Goal: Answer question/provide support: Share knowledge or assist other users

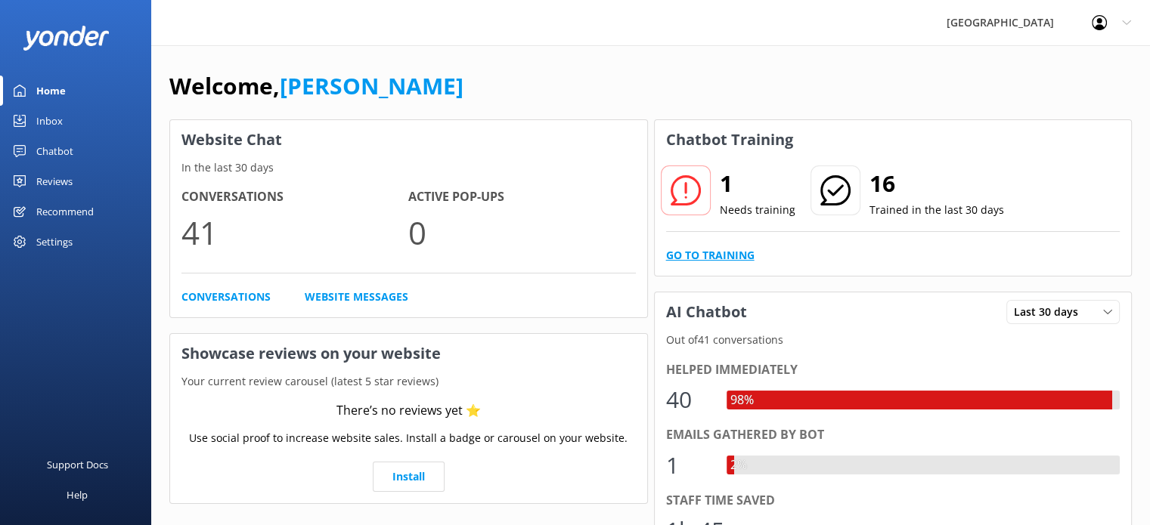
click at [686, 262] on link "Go to Training" at bounding box center [710, 255] width 88 height 17
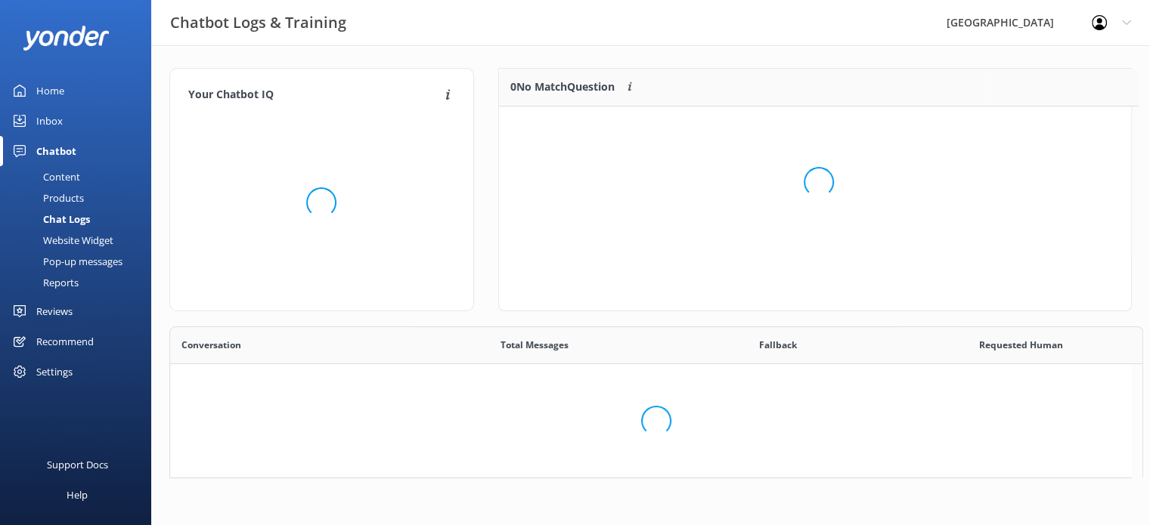
scroll to position [12, 12]
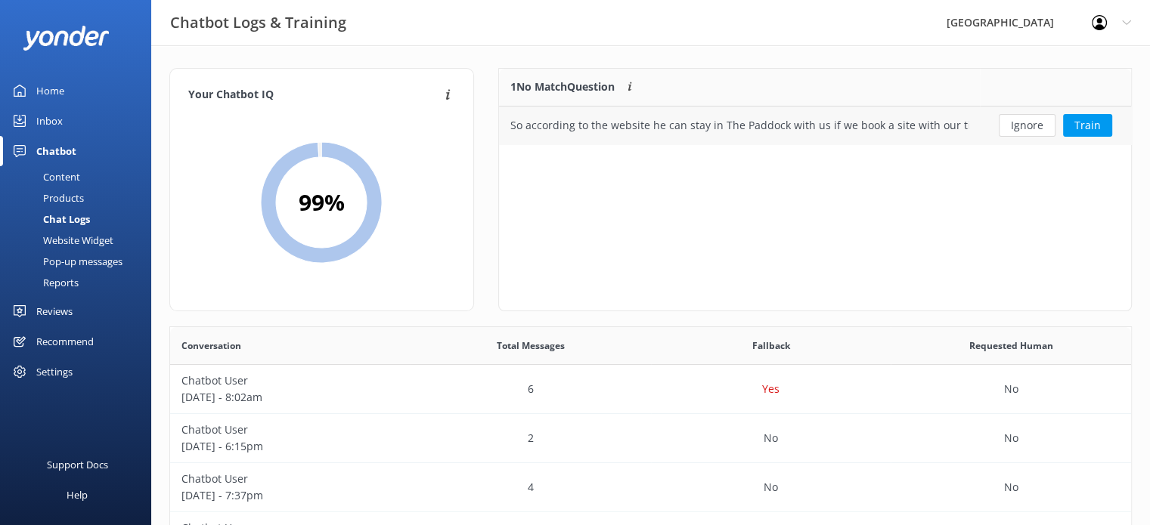
click at [954, 128] on div "So according to the website he can stay in The Paddock with us if we book a sit…" at bounding box center [739, 125] width 458 height 17
click at [1092, 125] on button "Train" at bounding box center [1087, 125] width 49 height 23
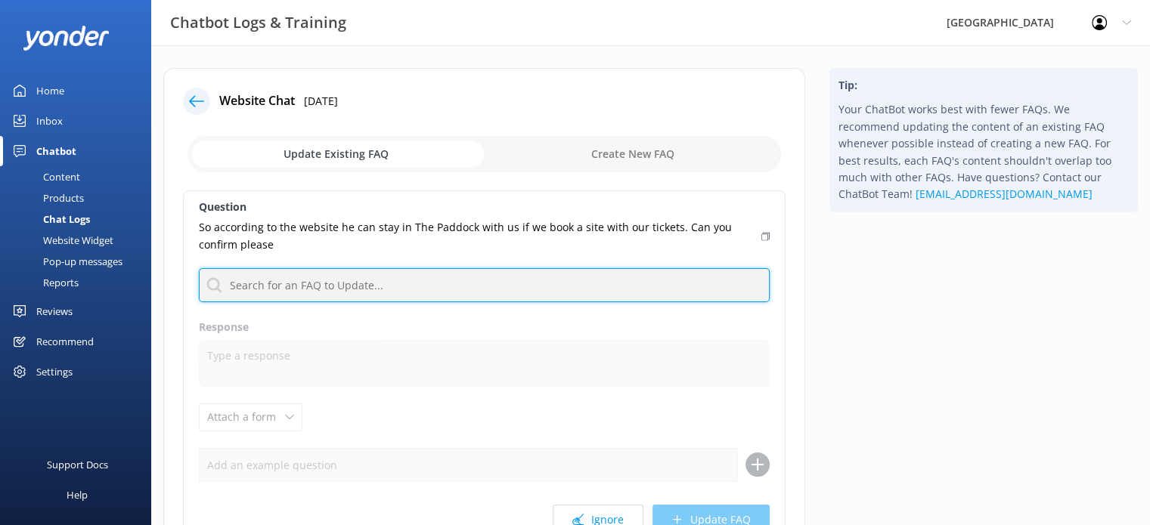
click at [451, 286] on input "text" at bounding box center [484, 285] width 571 height 34
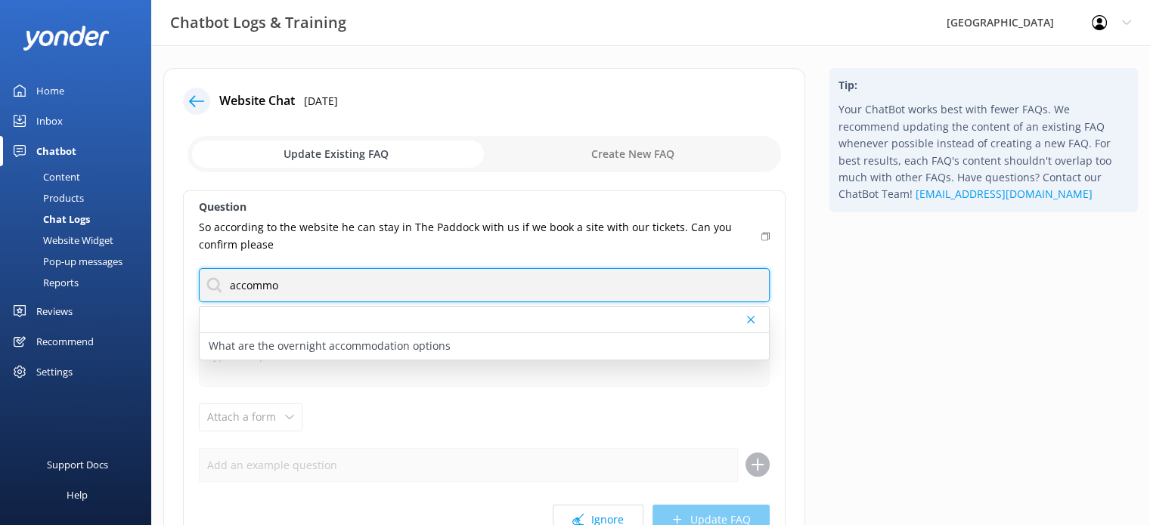
drag, startPoint x: 386, startPoint y: 282, endPoint x: 163, endPoint y: 283, distance: 223.0
click at [163, 283] on div "Website Chat [DATE] Update Existing FAQ Create New FAQ Question So according to…" at bounding box center [484, 347] width 642 height 559
type input "inclusion"
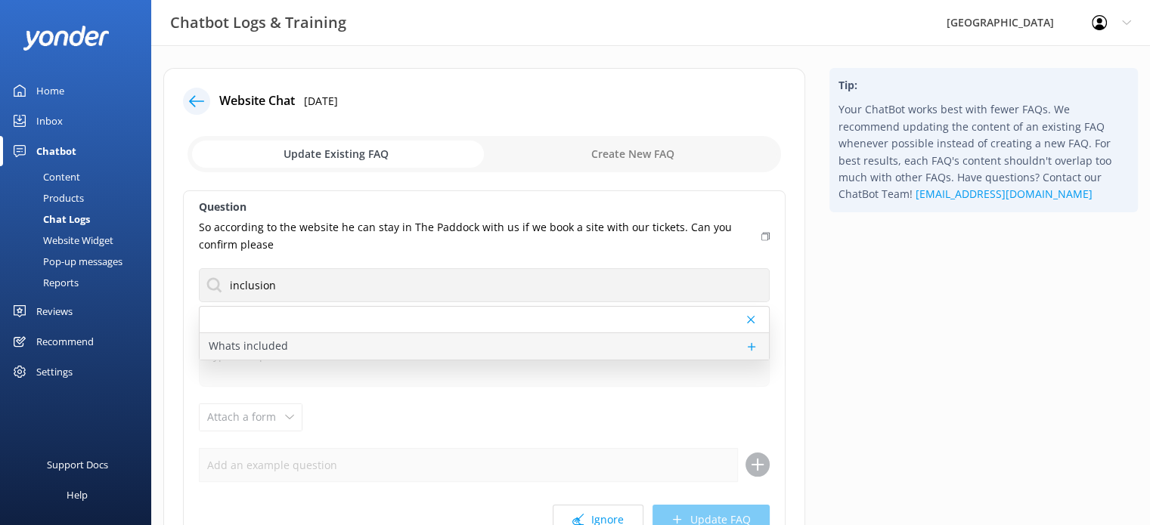
click at [255, 352] on p "Whats included" at bounding box center [248, 346] width 79 height 17
type textarea "[GEOGRAPHIC_DATA] Admission includes the Dream Continues guided tour, the Darkn…"
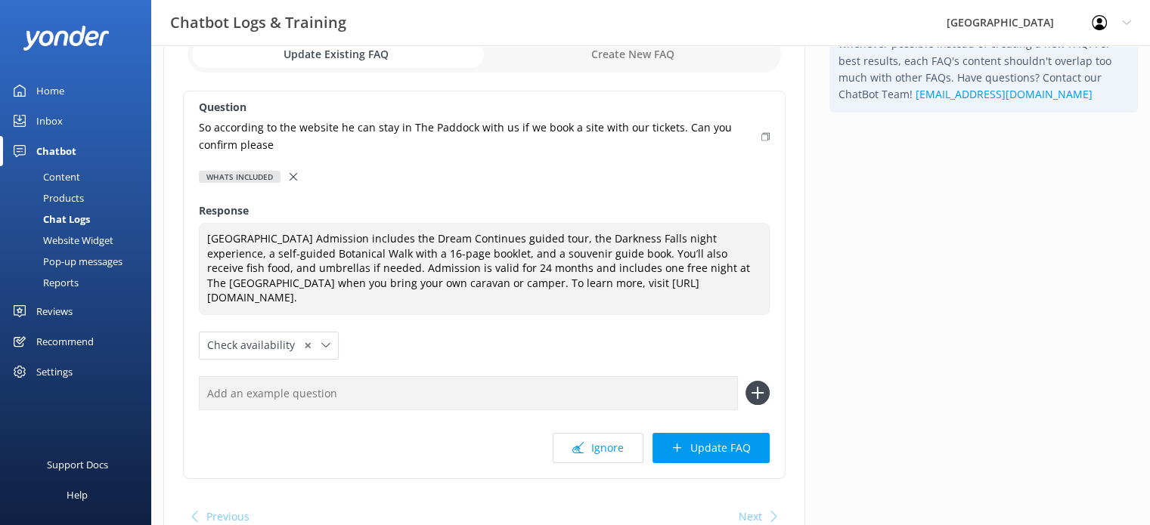
scroll to position [101, 0]
click at [723, 448] on button "Update FAQ" at bounding box center [710, 447] width 117 height 30
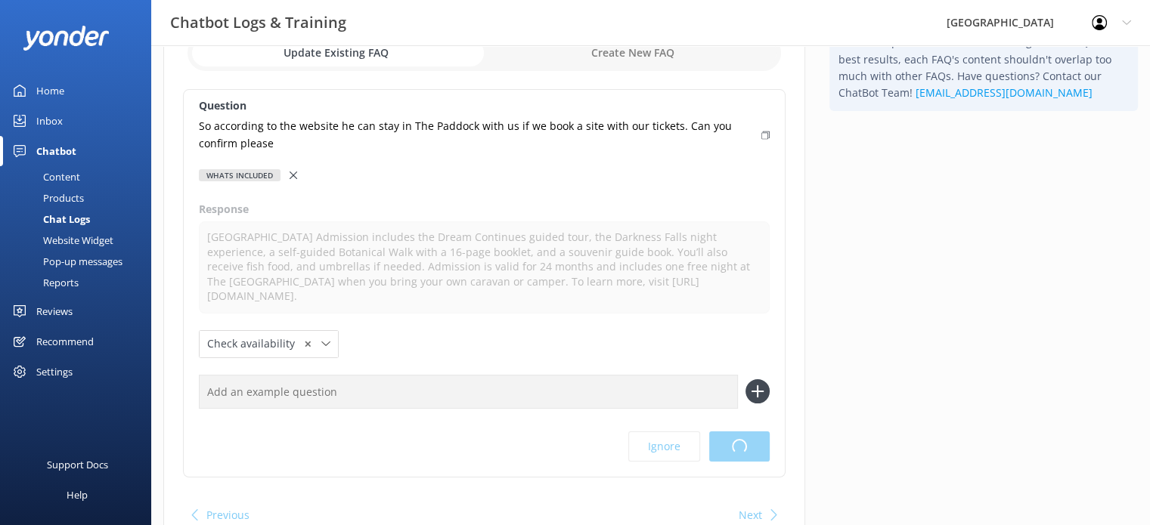
scroll to position [0, 0]
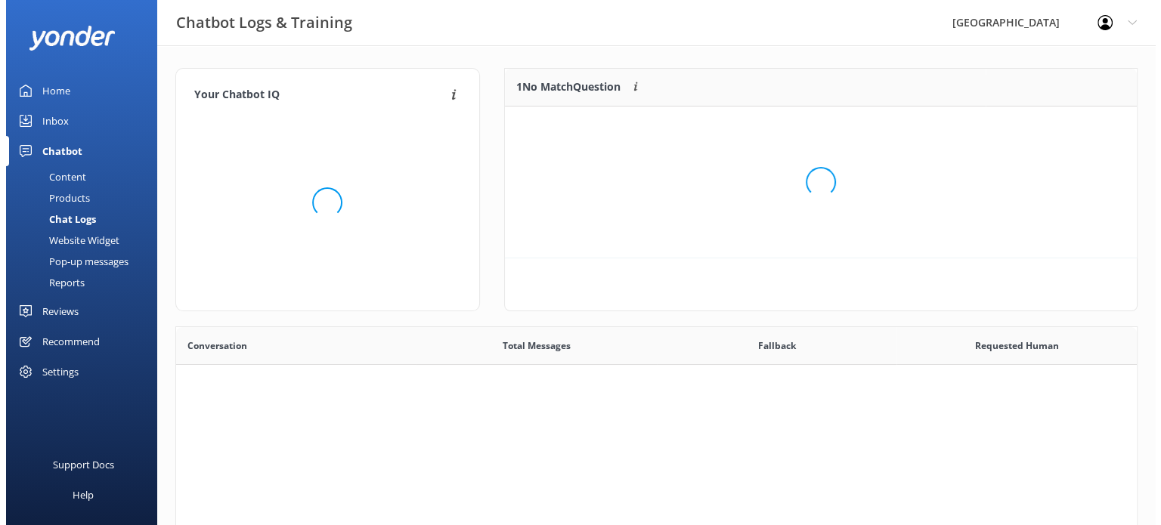
scroll to position [518, 949]
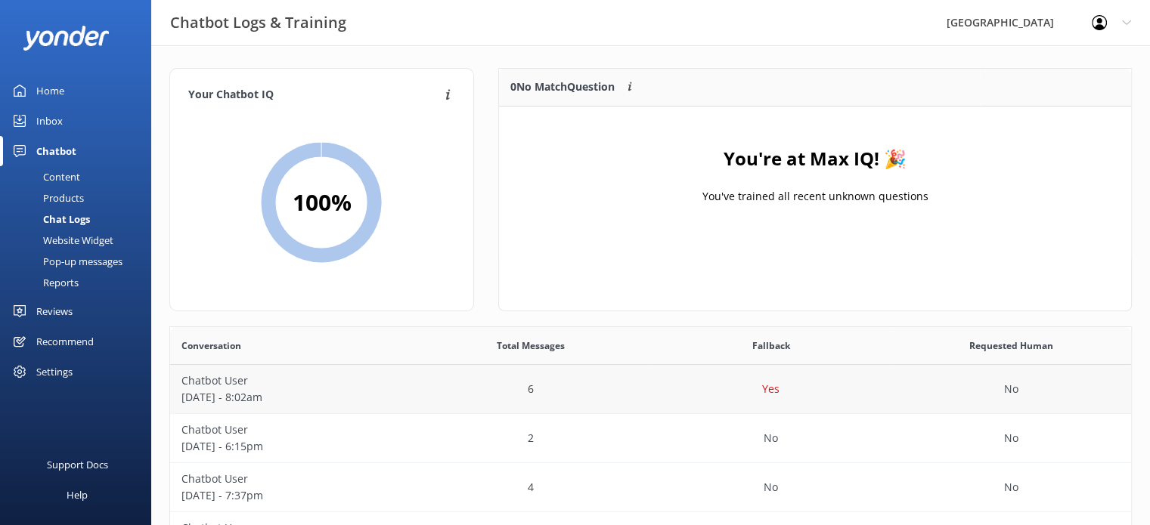
click at [230, 386] on p "Chatbot User" at bounding box center [290, 381] width 218 height 17
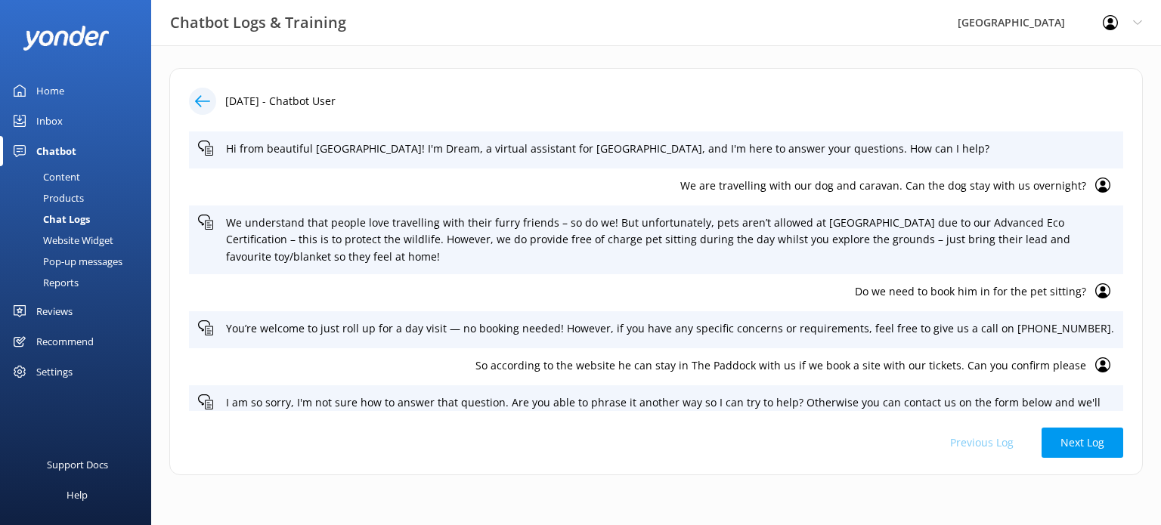
click at [199, 101] on use at bounding box center [202, 100] width 15 height 11
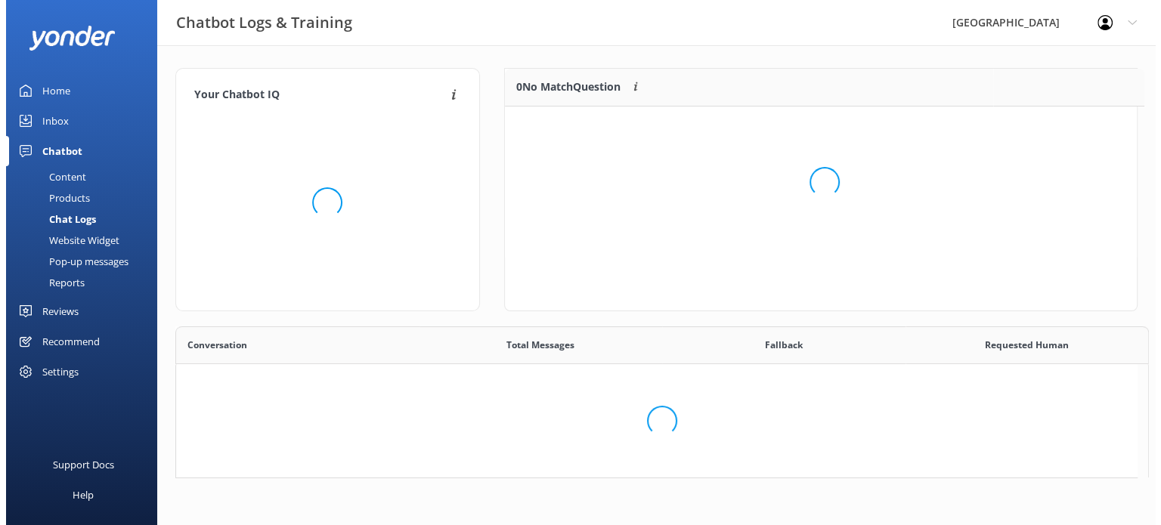
scroll to position [177, 621]
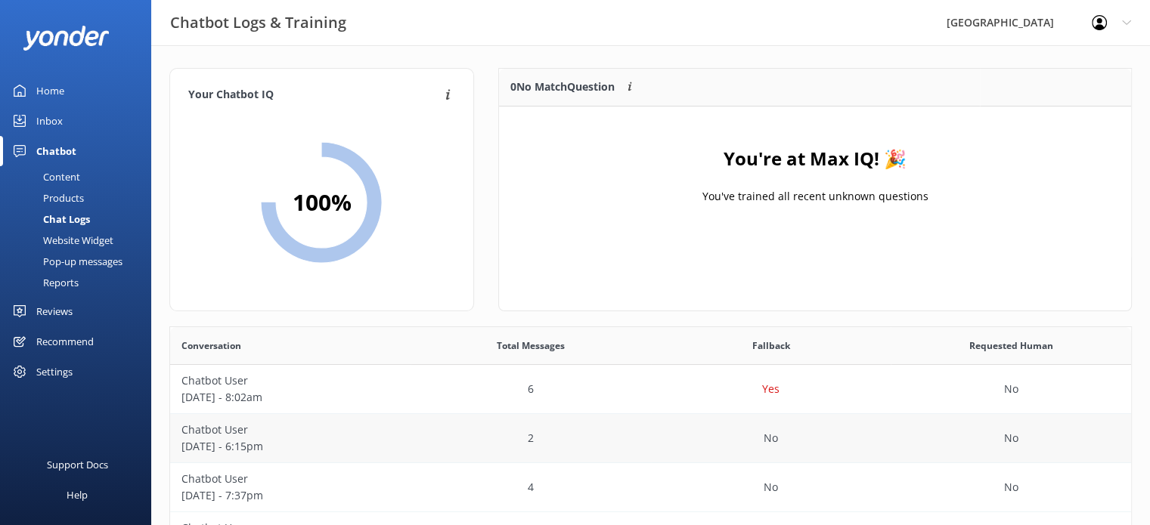
click at [373, 445] on p "[DATE] - 6:15pm" at bounding box center [290, 446] width 218 height 17
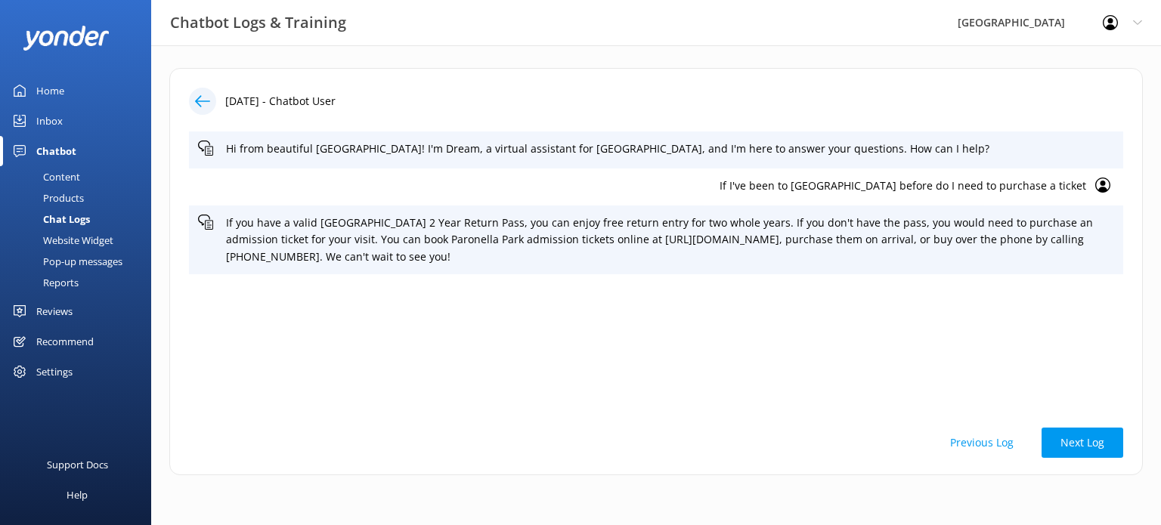
click at [203, 95] on icon at bounding box center [202, 101] width 15 height 15
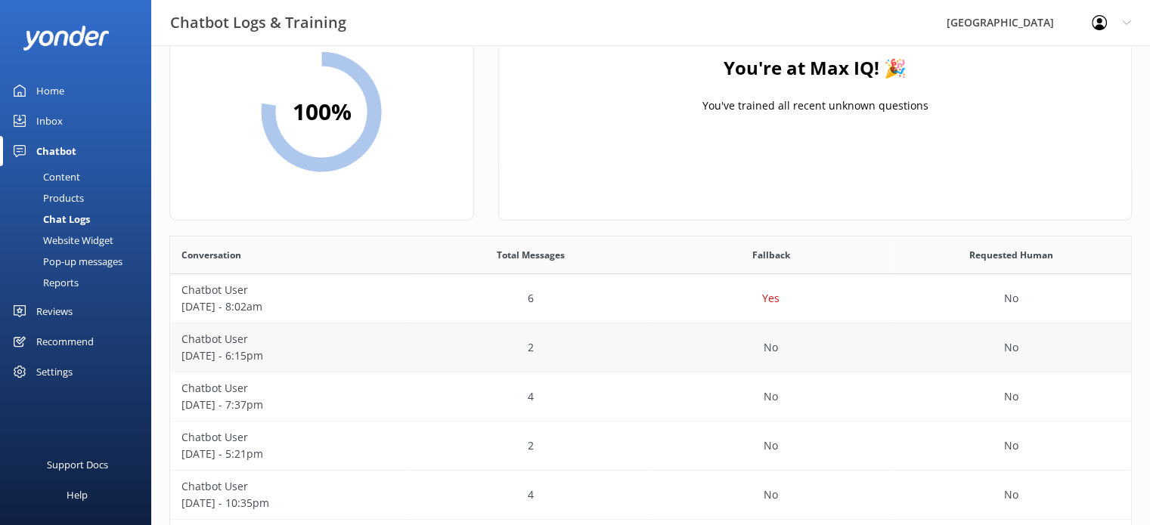
scroll to position [91, 0]
click at [475, 390] on div "4" at bounding box center [530, 397] width 240 height 49
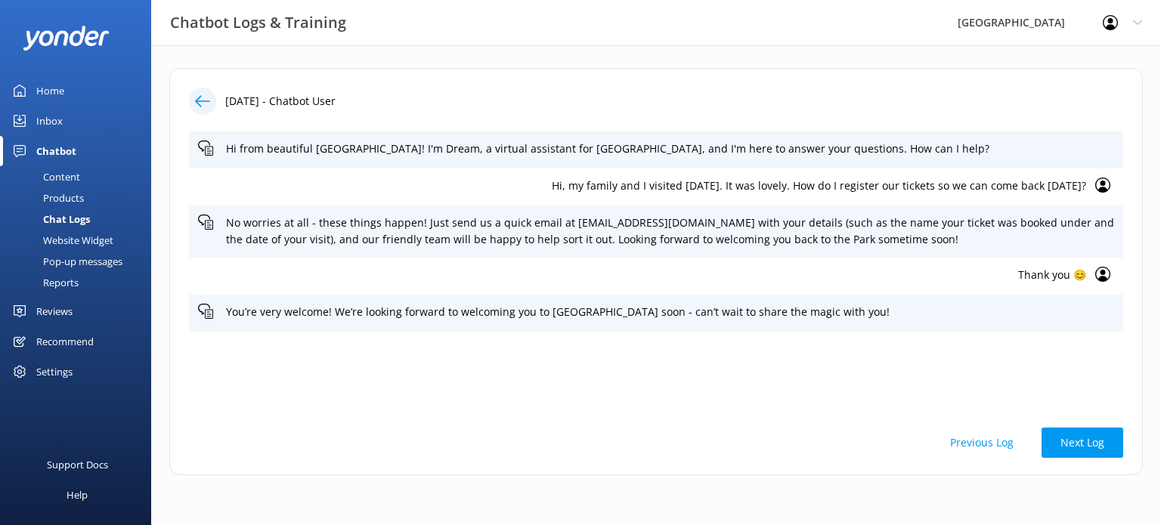
click at [195, 100] on icon at bounding box center [202, 101] width 15 height 15
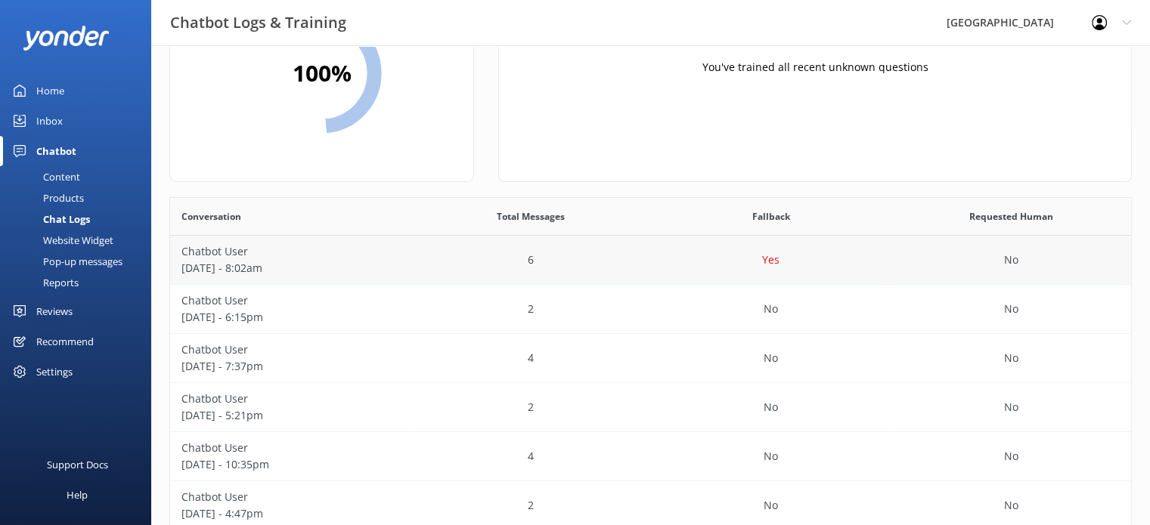
scroll to position [133, 0]
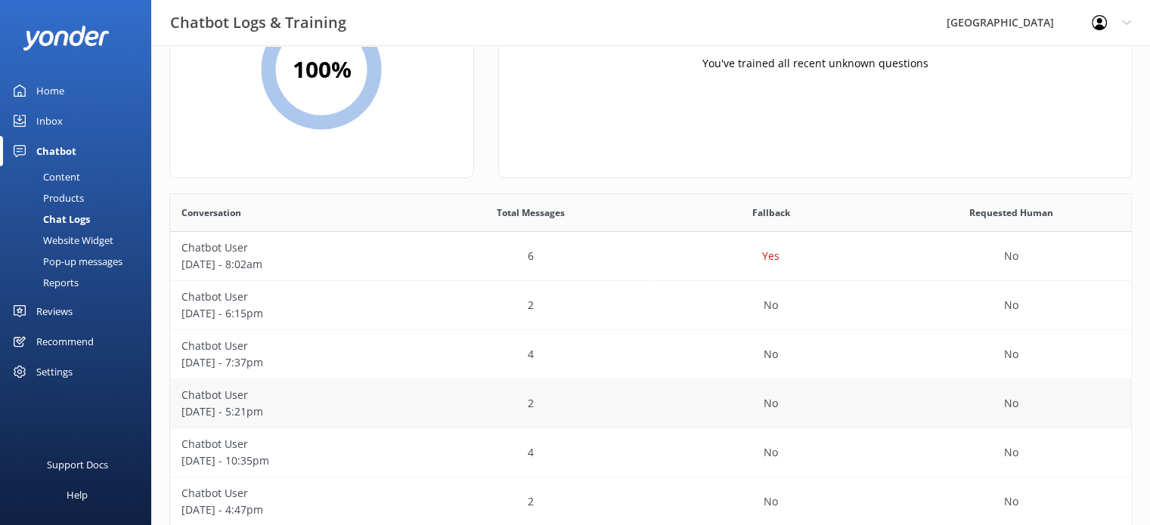
click at [583, 397] on div "2" at bounding box center [530, 403] width 240 height 49
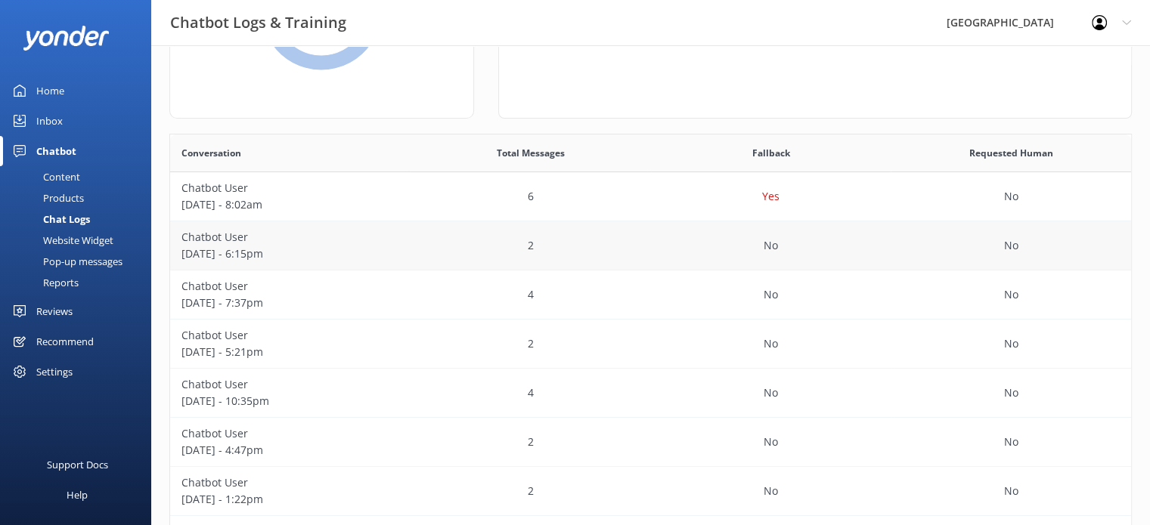
scroll to position [194, 0]
click at [548, 407] on div "4" at bounding box center [530, 392] width 240 height 49
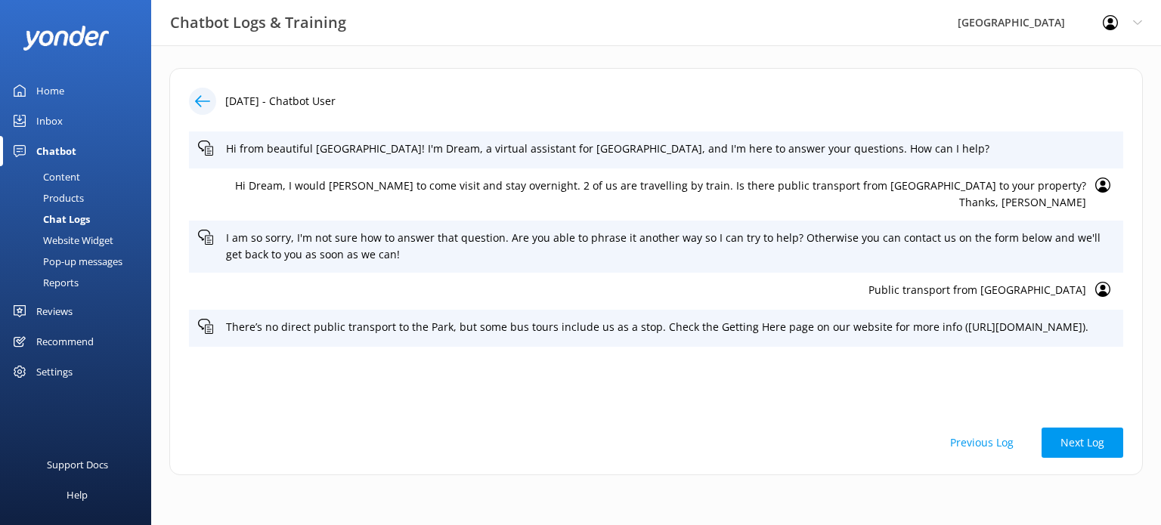
click at [193, 99] on div at bounding box center [202, 101] width 27 height 27
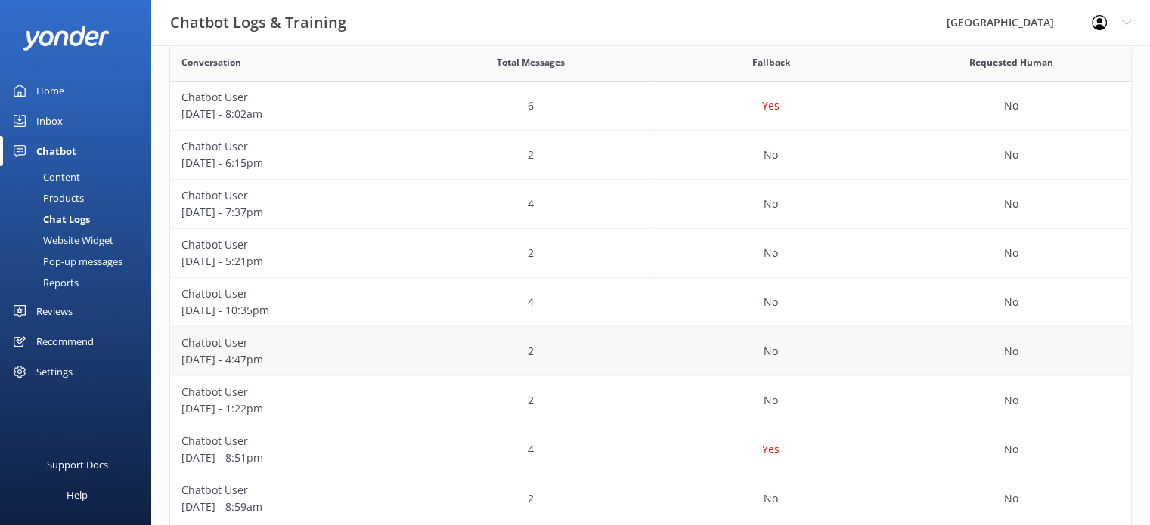
click at [568, 353] on div "2" at bounding box center [530, 351] width 240 height 49
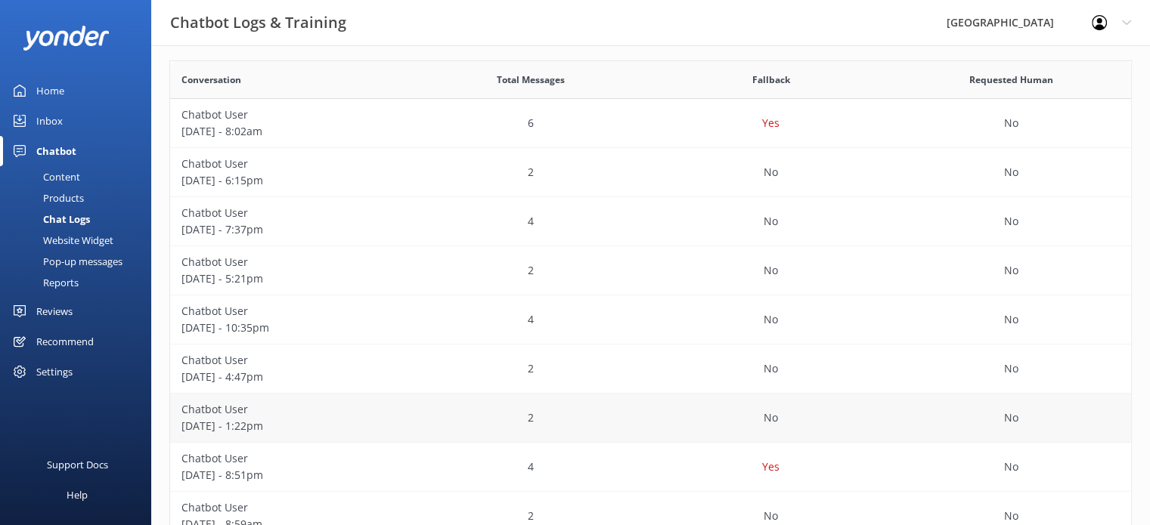
click at [612, 426] on div "2" at bounding box center [530, 418] width 240 height 49
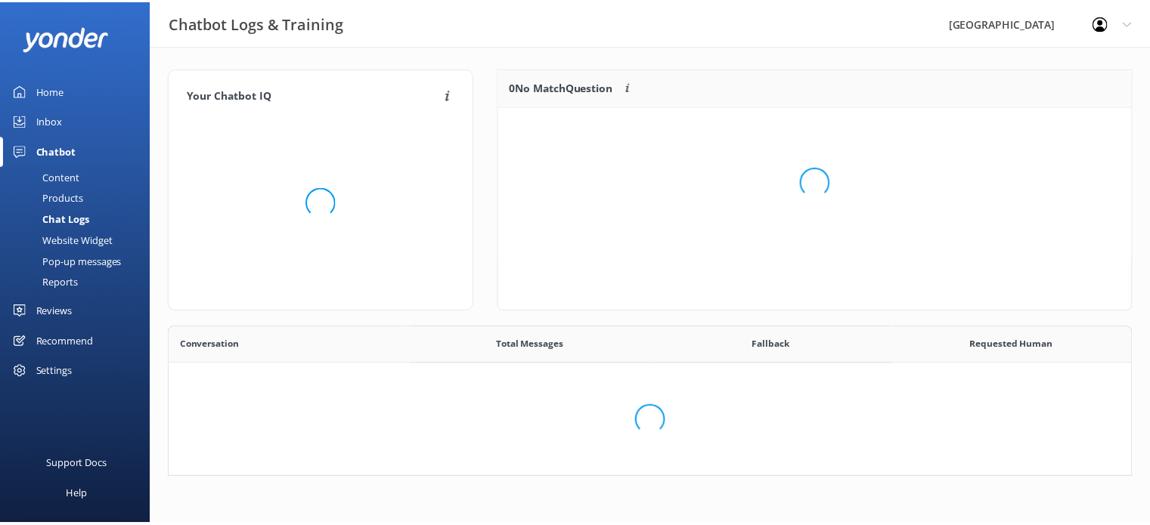
scroll to position [518, 949]
